Goal: Register for event/course

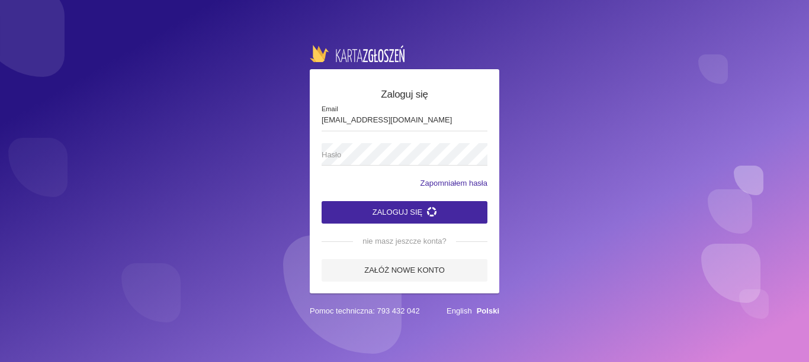
type input "[EMAIL_ADDRESS][DOMAIN_NAME]"
click at [323, 158] on span "Hasło" at bounding box center [399, 155] width 154 height 12
click at [384, 211] on button "Zaloguj się" at bounding box center [405, 212] width 166 height 23
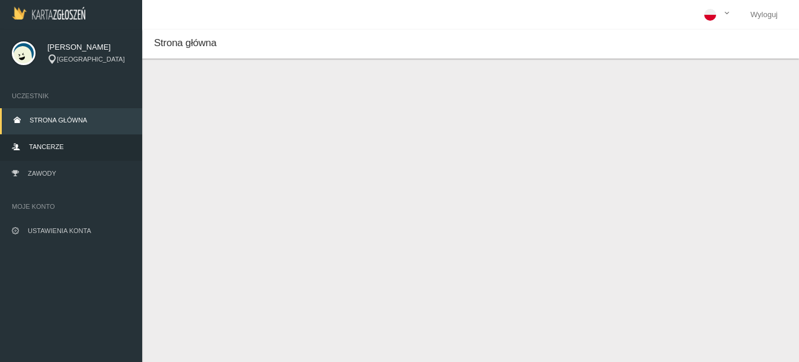
click at [53, 148] on span "Tancerze" at bounding box center [46, 146] width 34 height 7
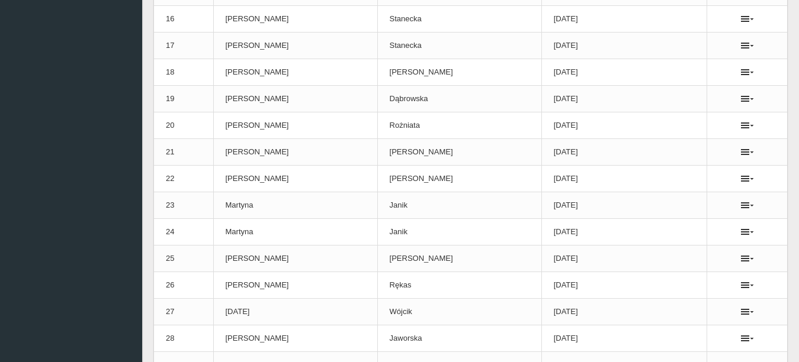
scroll to position [67, 0]
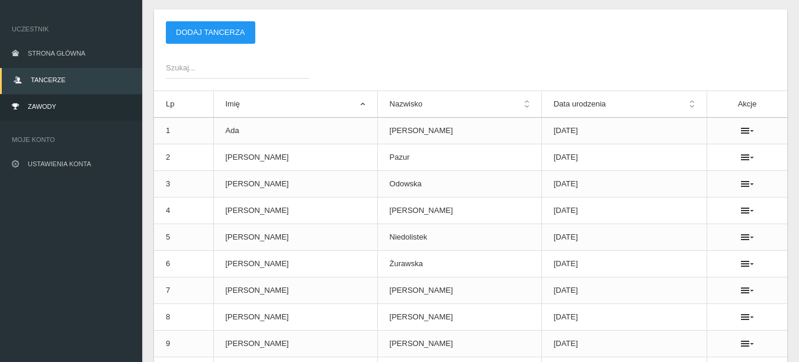
click at [72, 110] on link "Zawody" at bounding box center [71, 108] width 142 height 26
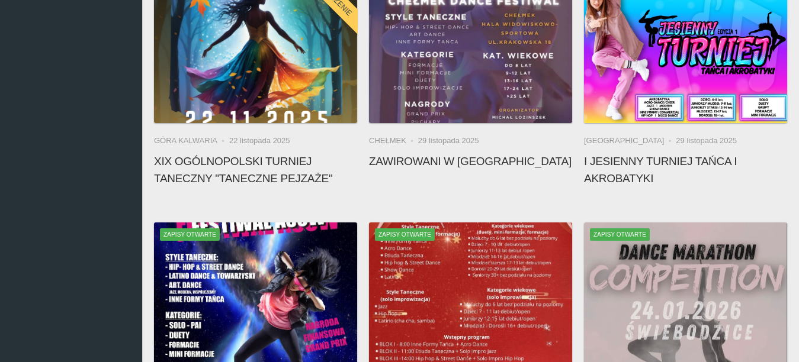
scroll to position [559, 0]
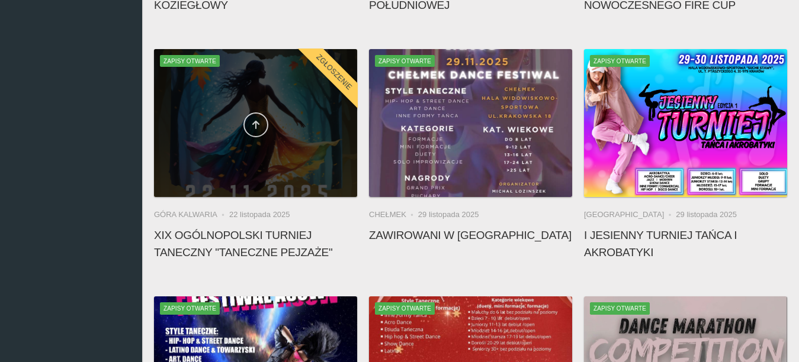
click at [250, 124] on link at bounding box center [255, 125] width 25 height 25
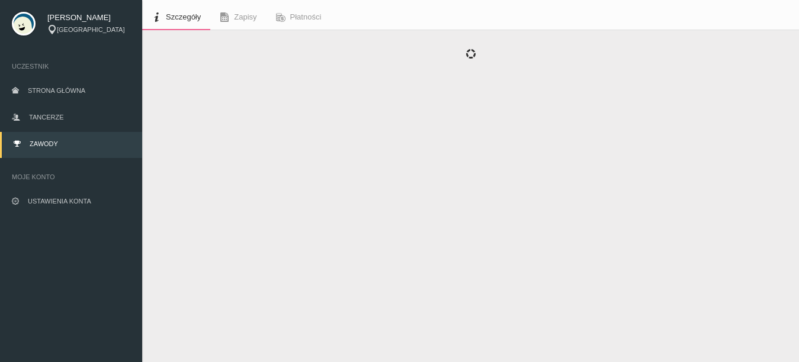
scroll to position [54, 0]
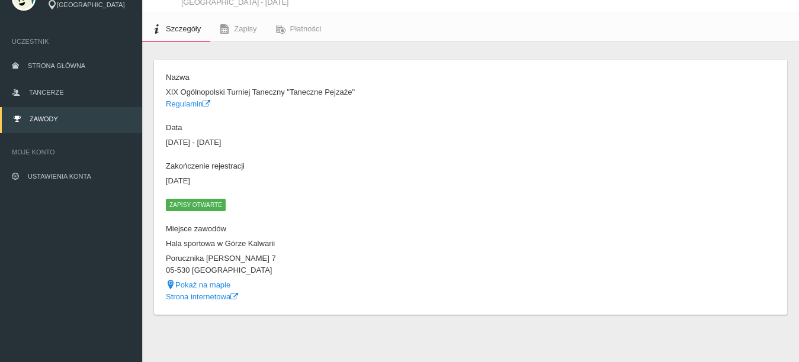
click at [200, 209] on span "Zapisy otwarte" at bounding box center [196, 205] width 60 height 12
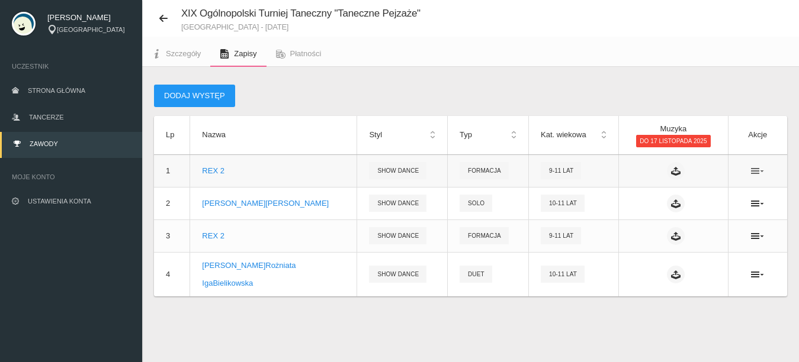
click at [761, 170] on icon at bounding box center [757, 170] width 13 height 9
click at [651, 216] on icon at bounding box center [653, 214] width 9 height 9
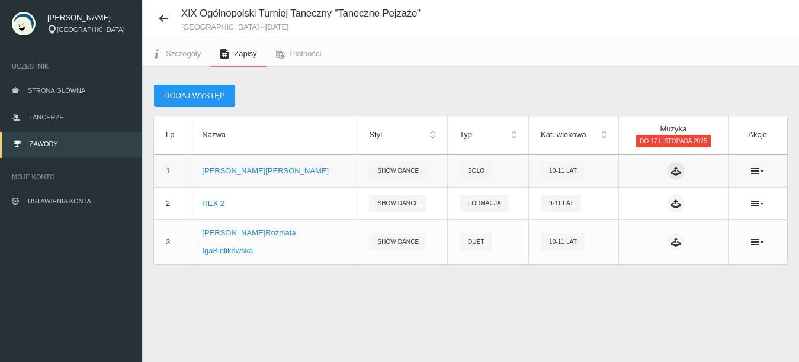
click at [671, 171] on icon at bounding box center [675, 170] width 9 height 9
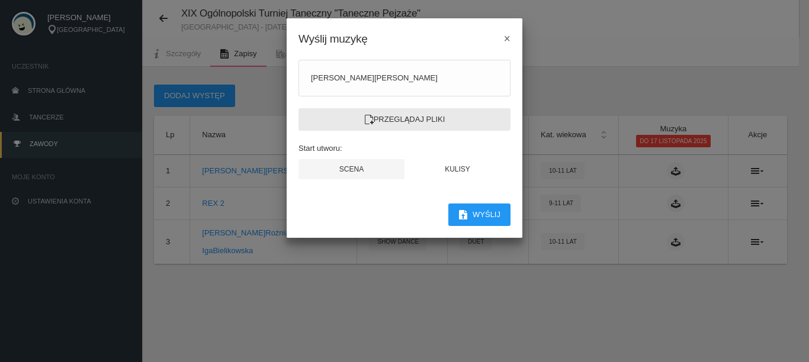
click at [408, 117] on label "Przeglądaj pliki" at bounding box center [405, 119] width 212 height 23
click at [0, 0] on input "Przeglądaj pliki" at bounding box center [0, 0] width 0 height 0
click at [419, 121] on label "Przeglądaj pliki" at bounding box center [405, 119] width 212 height 23
click at [0, 0] on input "Przeglądaj pliki" at bounding box center [0, 0] width 0 height 0
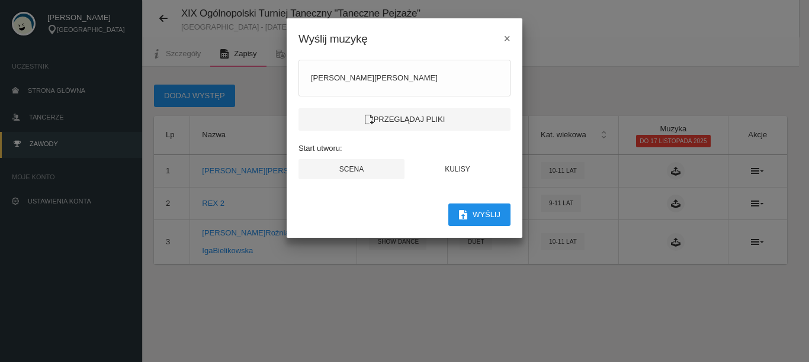
click at [483, 217] on button "Wyślij" at bounding box center [479, 215] width 62 height 23
click at [364, 167] on button "Scena" at bounding box center [352, 169] width 106 height 20
drag, startPoint x: 521, startPoint y: 168, endPoint x: 550, endPoint y: 158, distance: 30.7
click at [550, 158] on modal-container "Wyślij muzykę × [PERSON_NAME] Przeglądaj pliki Start utworu: [PERSON_NAME] Wyśl…" at bounding box center [404, 181] width 809 height 362
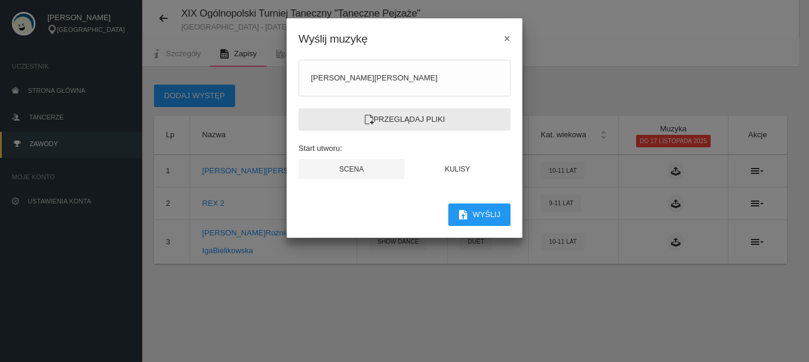
click at [375, 124] on label "Przeglądaj pliki" at bounding box center [405, 119] width 212 height 23
click at [0, 0] on input "Przeglądaj pliki" at bounding box center [0, 0] width 0 height 0
click at [505, 38] on span "×" at bounding box center [507, 38] width 7 height 13
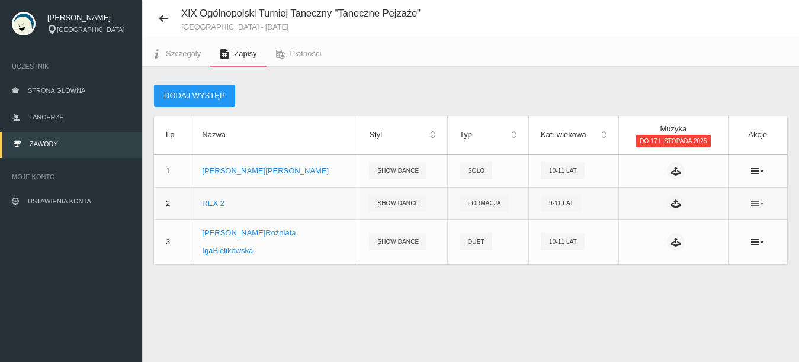
click at [757, 204] on icon at bounding box center [757, 203] width 13 height 9
click at [668, 223] on link "Edytuj" at bounding box center [698, 224] width 118 height 21
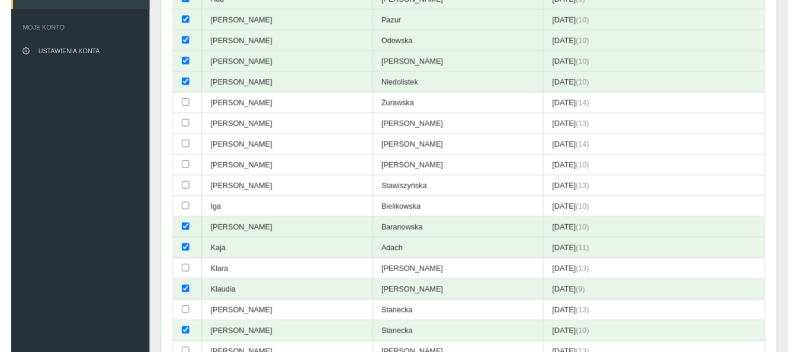
scroll to position [198, 0]
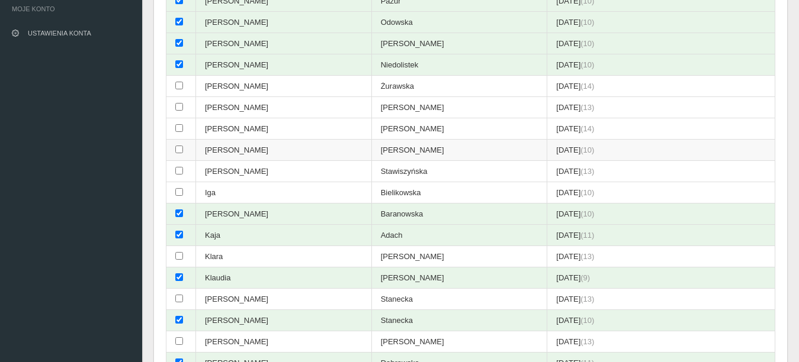
click at [179, 147] on input "checkbox" at bounding box center [179, 150] width 8 height 8
checkbox input "true"
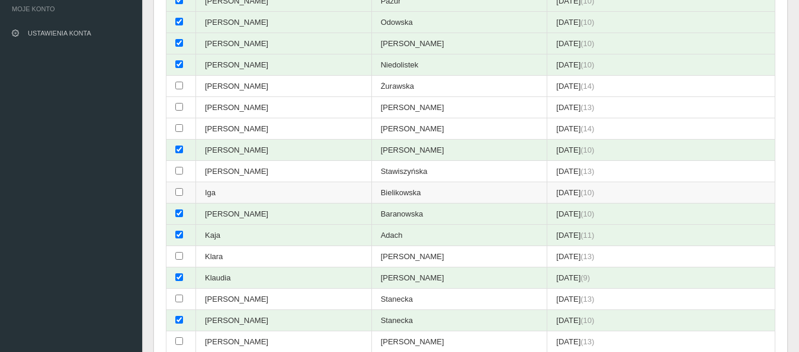
click at [179, 192] on input "checkbox" at bounding box center [179, 192] width 8 height 8
checkbox input "true"
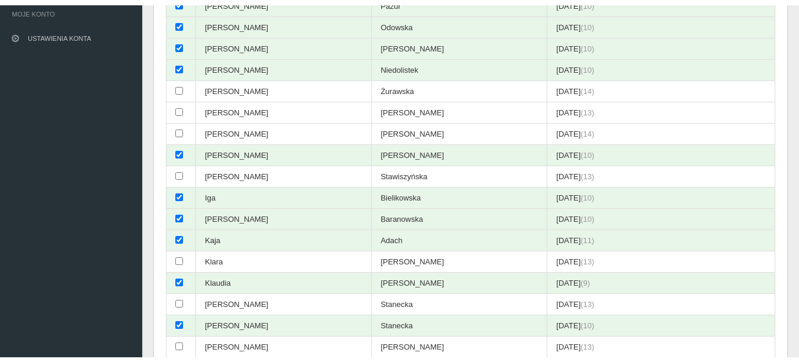
scroll to position [0, 0]
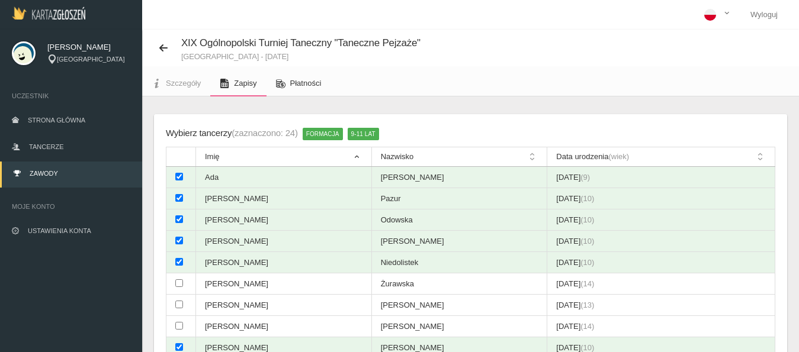
click at [304, 86] on span "Płatności" at bounding box center [305, 83] width 31 height 9
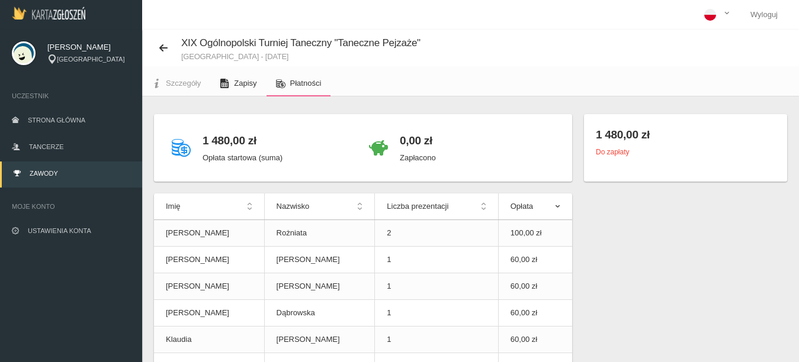
click at [230, 84] on link "Zapisy" at bounding box center [238, 83] width 56 height 26
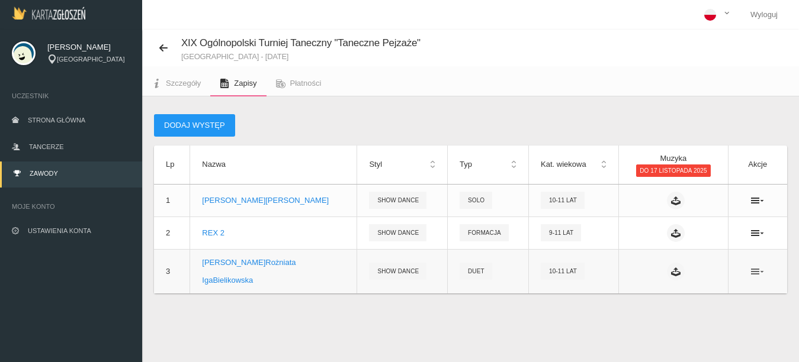
click at [755, 274] on icon at bounding box center [757, 271] width 13 height 9
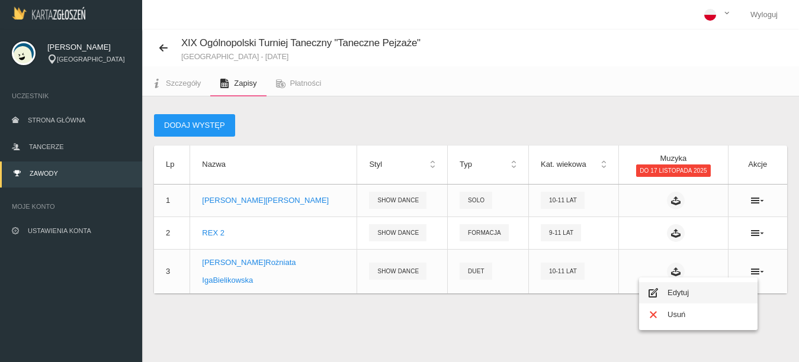
click at [682, 293] on link "Edytuj" at bounding box center [698, 293] width 118 height 21
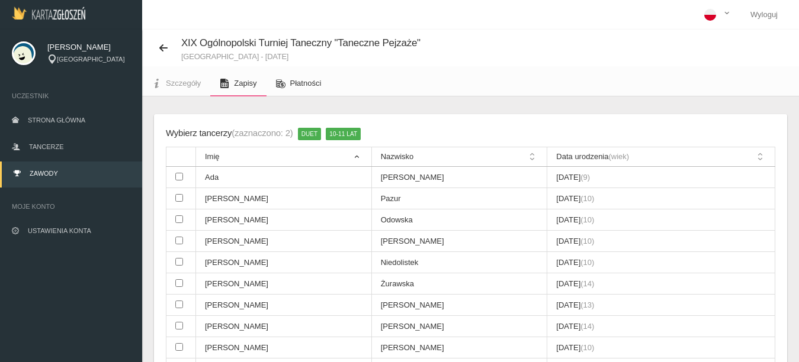
click at [299, 84] on span "Płatności" at bounding box center [305, 83] width 31 height 9
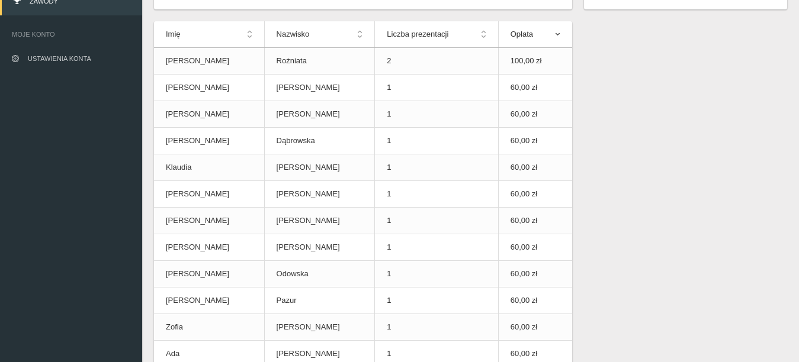
scroll to position [131, 0]
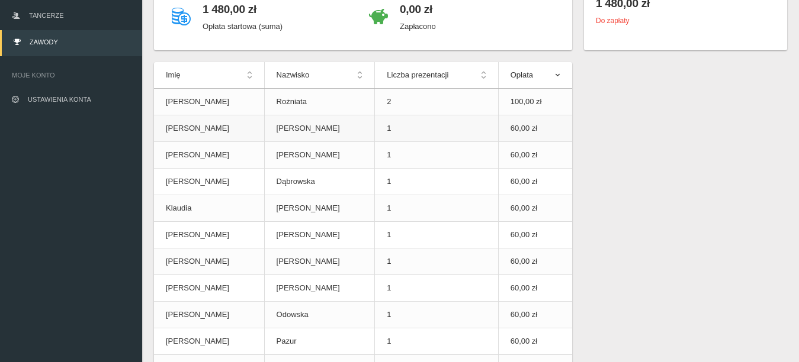
click at [375, 127] on td "1" at bounding box center [436, 128] width 123 height 27
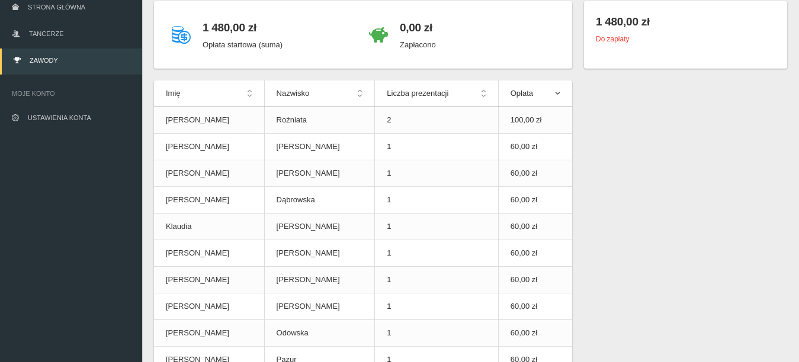
scroll to position [0, 0]
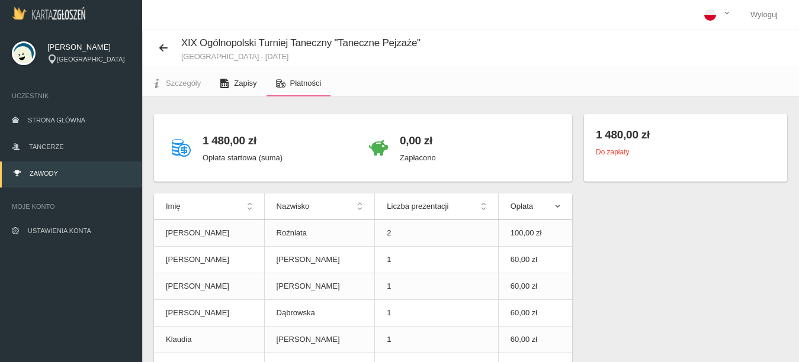
click at [238, 84] on span "Zapisy" at bounding box center [245, 83] width 23 height 9
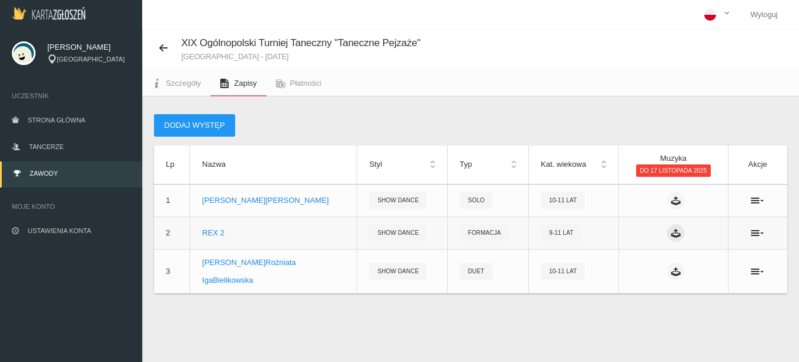
click at [671, 232] on icon at bounding box center [675, 233] width 9 height 9
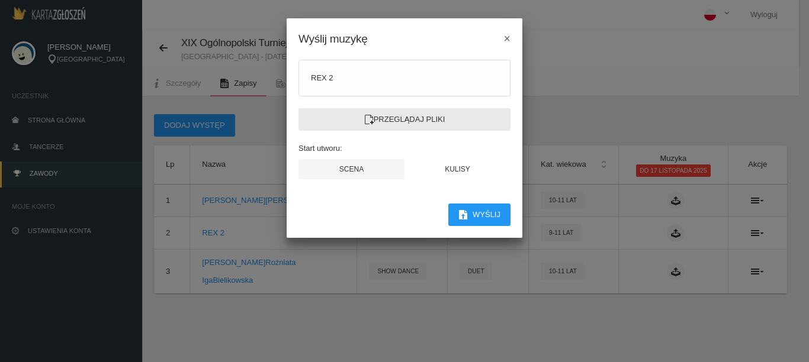
click at [414, 122] on label "Przeglądaj pliki" at bounding box center [405, 119] width 212 height 23
click at [0, 0] on input "Przeglądaj pliki" at bounding box center [0, 0] width 0 height 0
click at [506, 38] on span "×" at bounding box center [507, 38] width 7 height 13
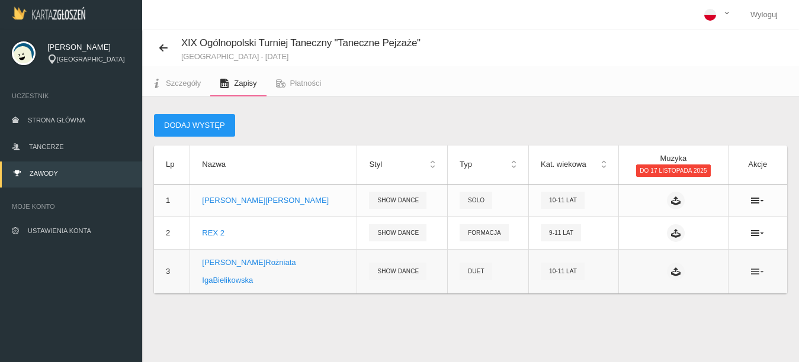
click at [756, 272] on icon at bounding box center [757, 271] width 13 height 9
click at [668, 316] on link "Usuń" at bounding box center [698, 314] width 118 height 21
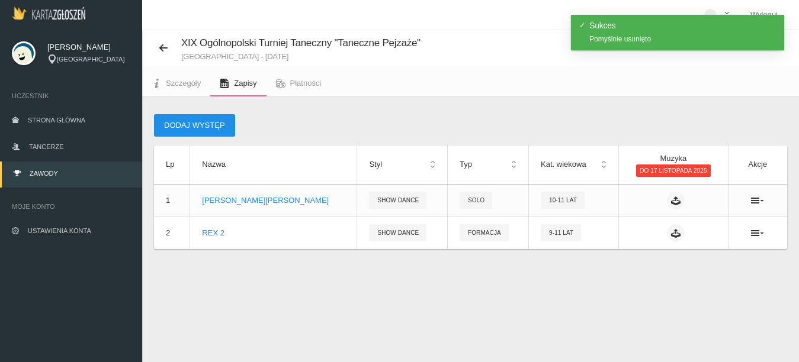
click at [193, 124] on button "Dodaj występ" at bounding box center [194, 125] width 81 height 23
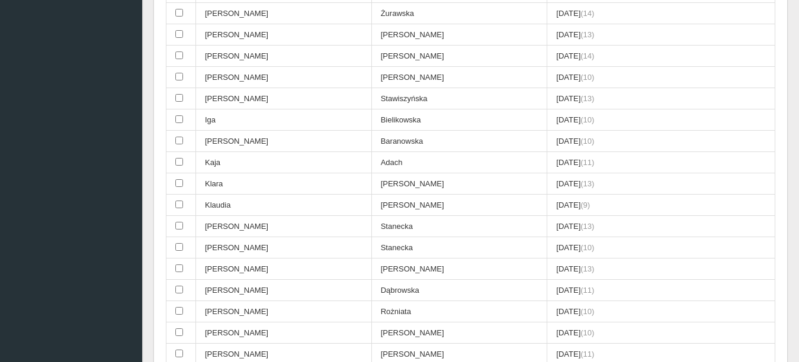
scroll to position [284, 0]
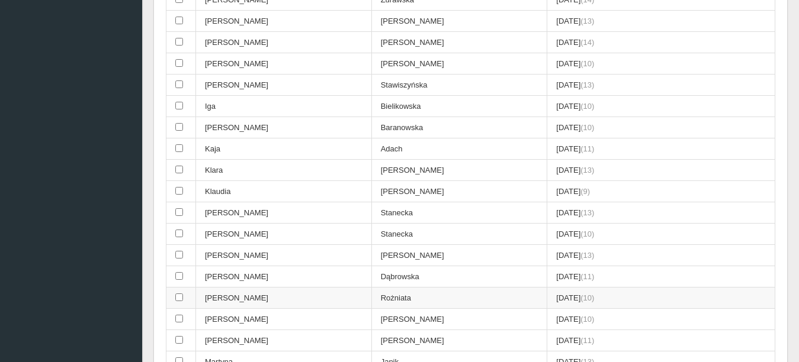
click at [178, 300] on input "checkbox" at bounding box center [179, 298] width 8 height 8
checkbox input "true"
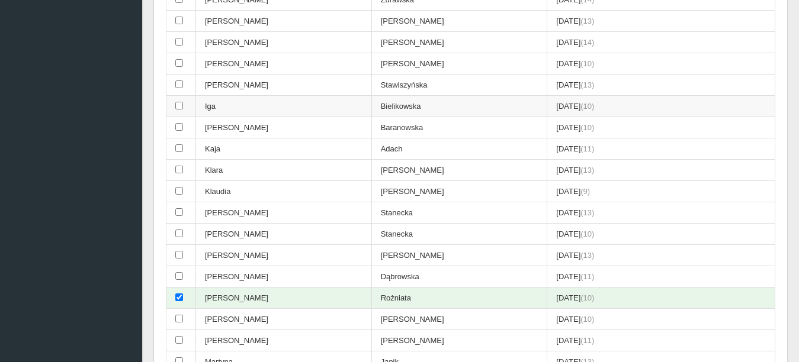
click at [177, 108] on input "checkbox" at bounding box center [179, 106] width 8 height 8
checkbox input "true"
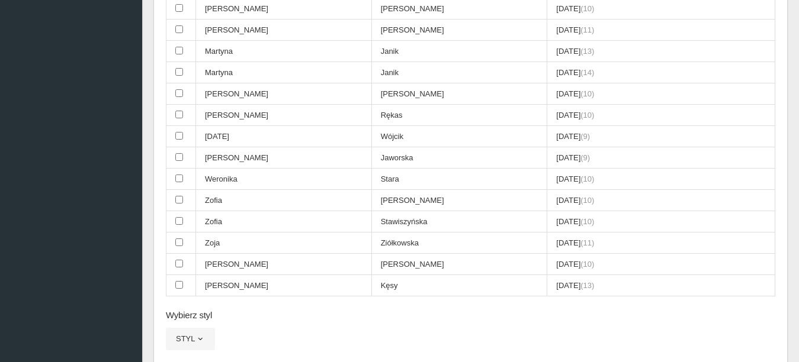
scroll to position [810, 0]
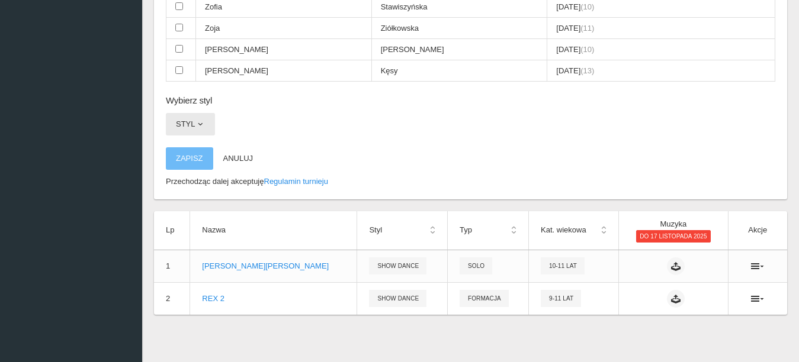
click at [200, 124] on span "button" at bounding box center [199, 124] width 9 height 9
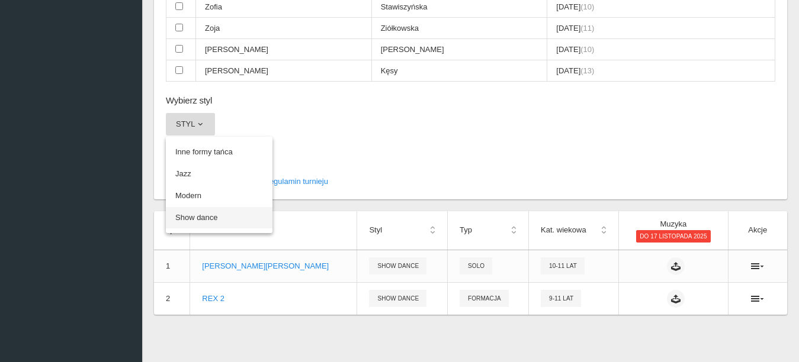
click at [200, 217] on link "Show dance" at bounding box center [219, 217] width 107 height 21
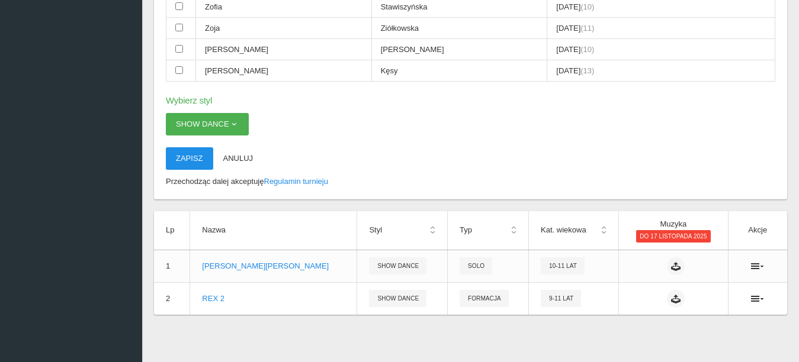
click at [188, 158] on button "Zapisz" at bounding box center [189, 158] width 47 height 23
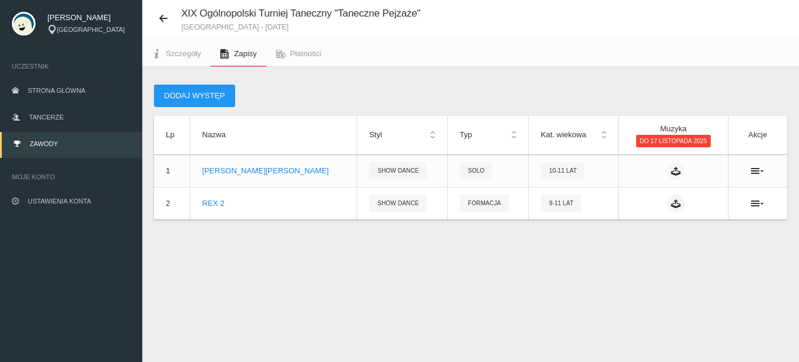
scroll to position [30, 0]
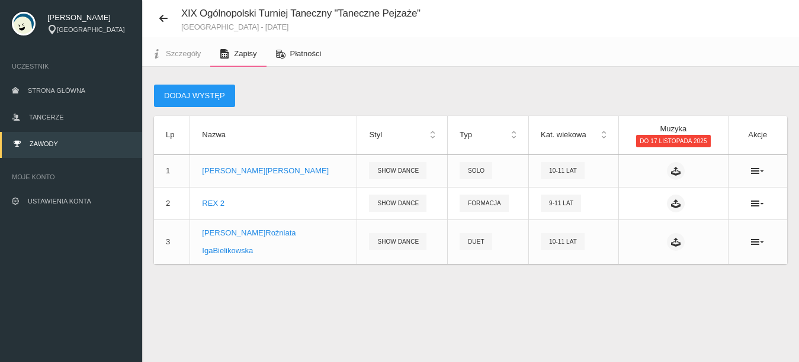
click at [293, 56] on span "Płatności" at bounding box center [305, 53] width 31 height 9
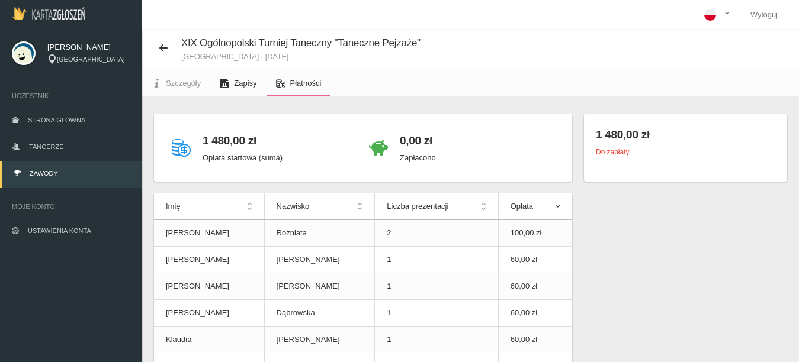
click at [245, 86] on span "Zapisy" at bounding box center [245, 83] width 23 height 9
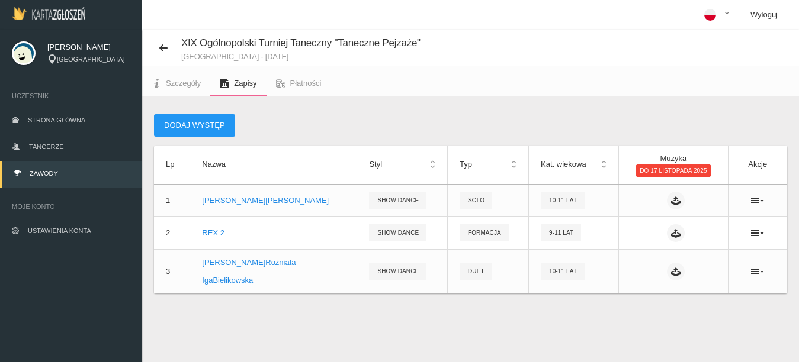
click at [760, 14] on link "Wyloguj" at bounding box center [764, 15] width 46 height 30
